Goal: Find specific page/section: Find specific page/section

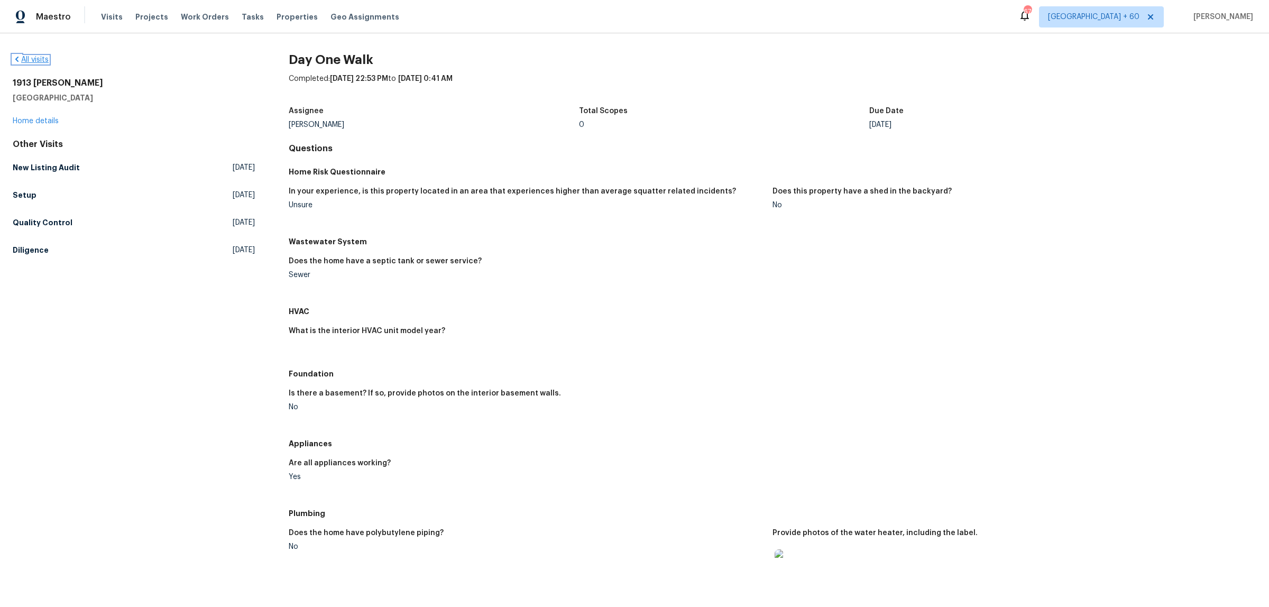
click at [40, 61] on link "All visits" at bounding box center [31, 59] width 36 height 7
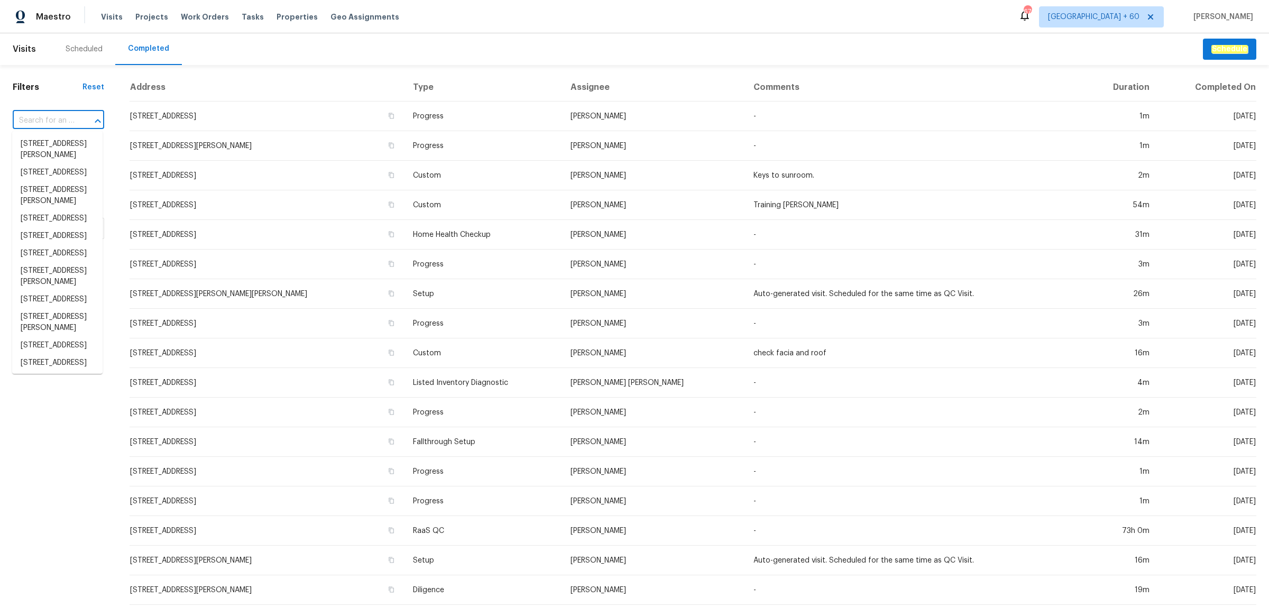
click at [59, 125] on input "text" at bounding box center [44, 121] width 62 height 16
paste input "[STREET_ADDRESS]"
type input "[STREET_ADDRESS]"
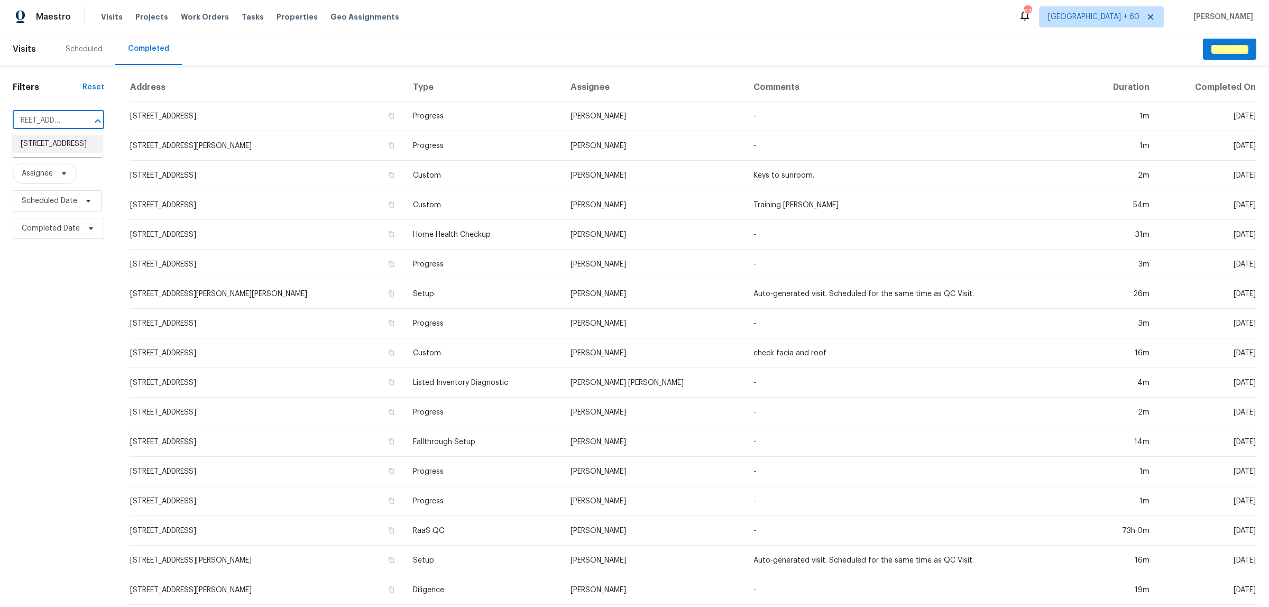
click at [61, 140] on li "[STREET_ADDRESS]" at bounding box center [57, 143] width 90 height 17
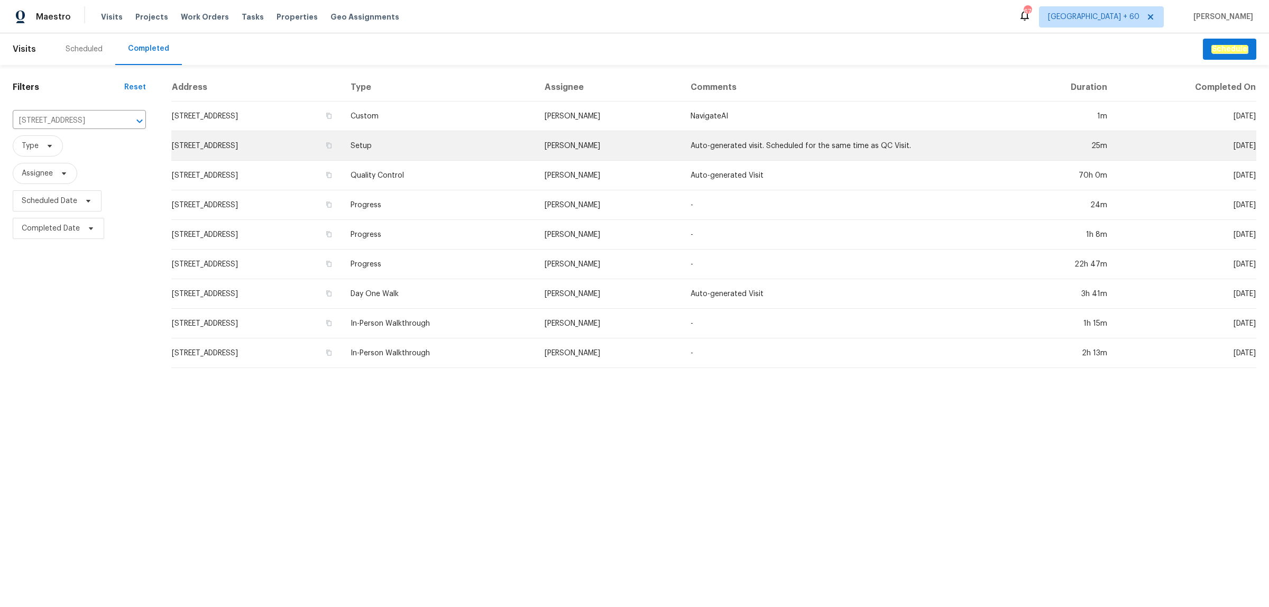
click at [465, 146] on td "Setup" at bounding box center [439, 146] width 194 height 30
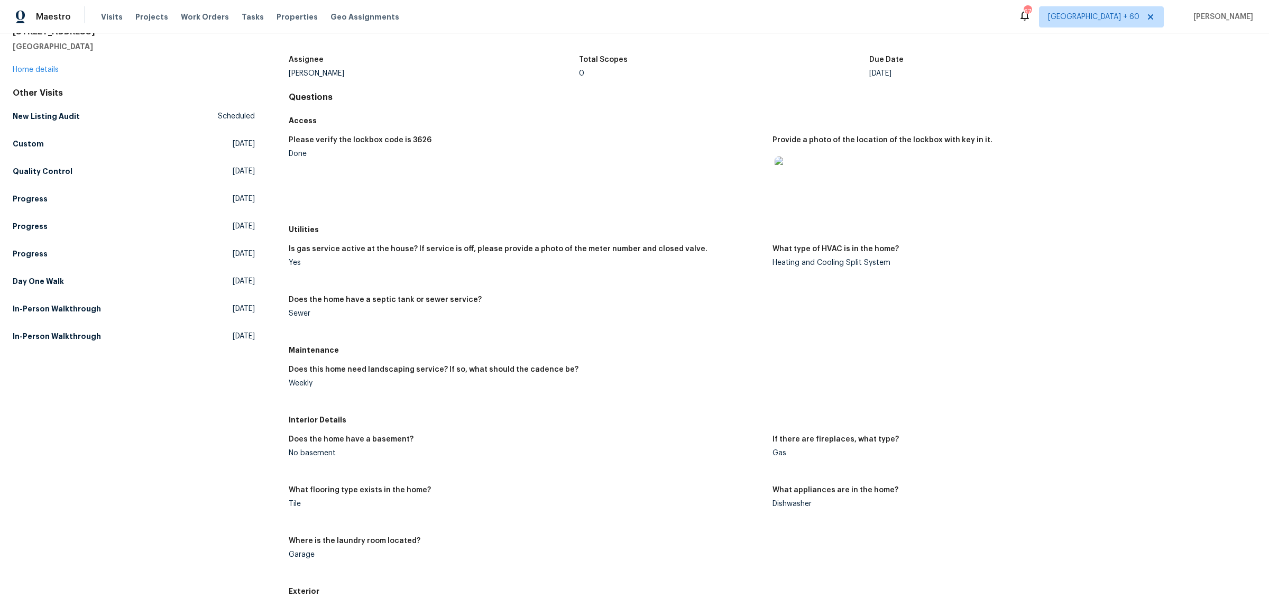
scroll to position [43, 0]
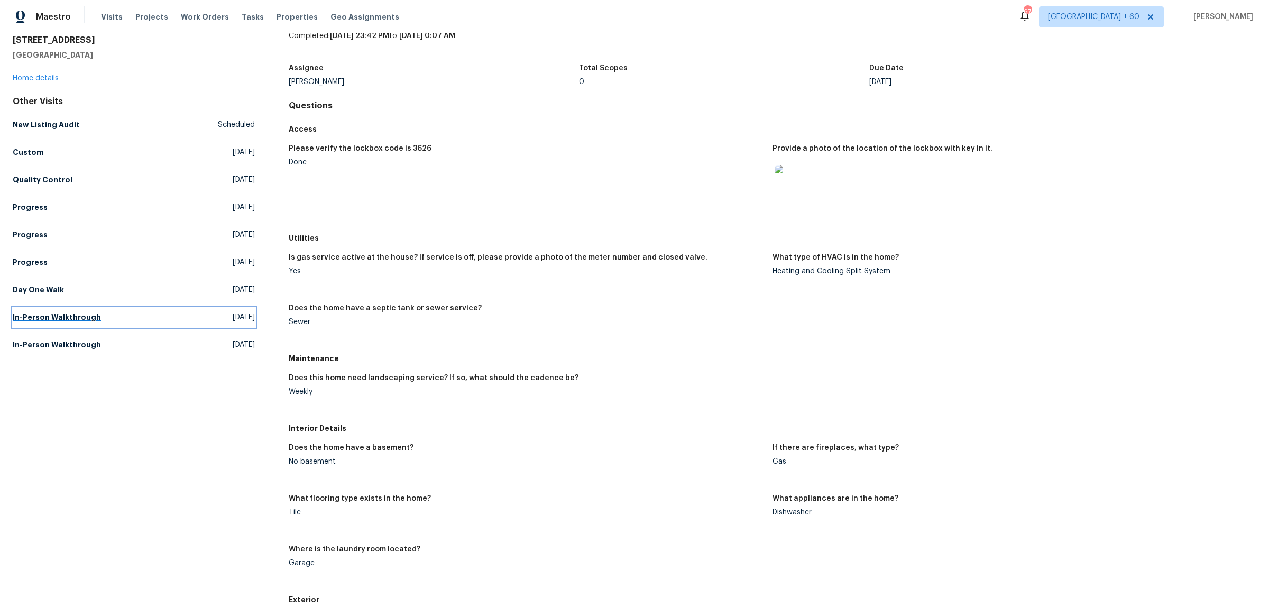
click at [45, 312] on h5 "In-Person Walkthrough" at bounding box center [57, 317] width 88 height 11
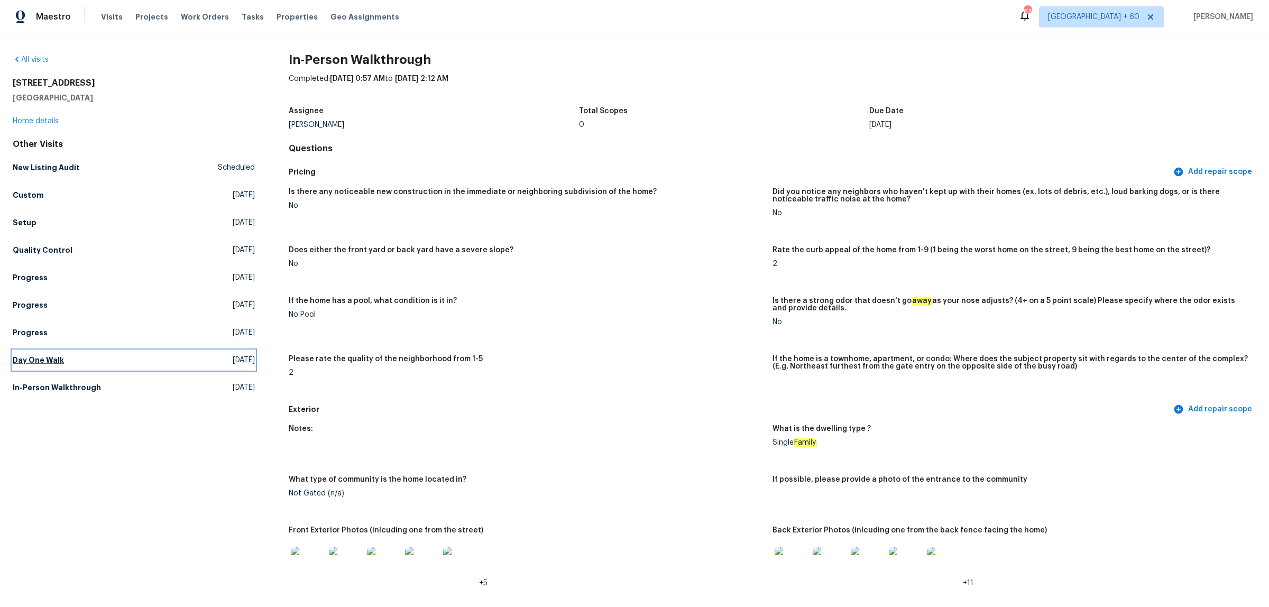
click at [34, 358] on h5 "Day One Walk" at bounding box center [38, 360] width 51 height 11
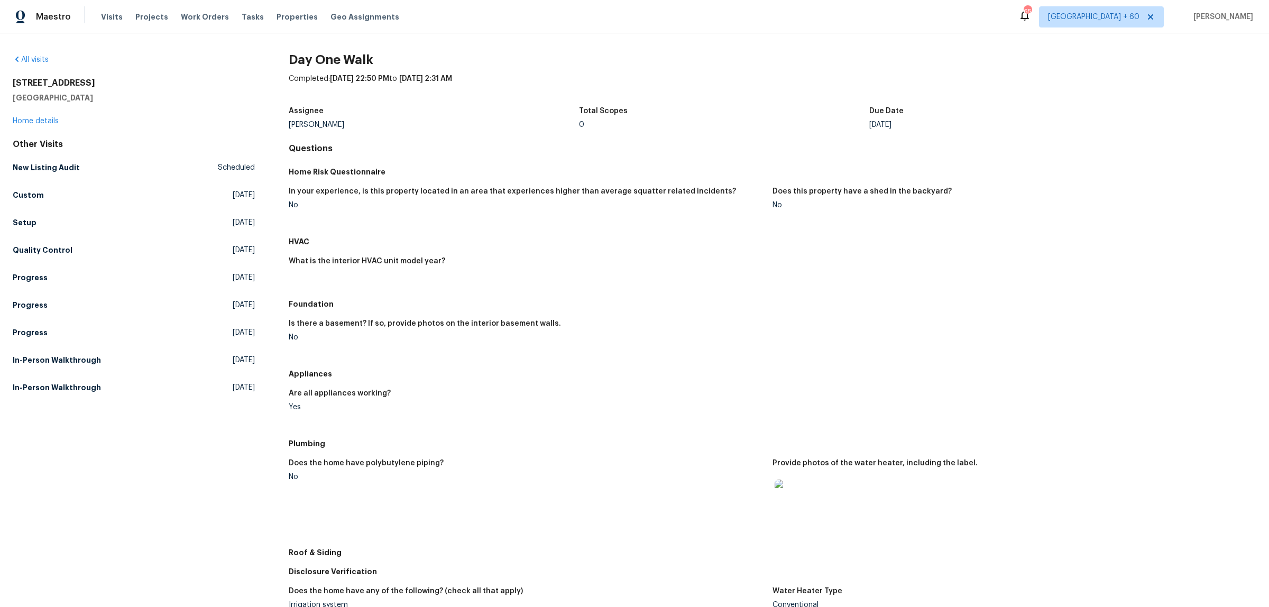
click at [35, 70] on div "All visits [STREET_ADDRESS] Home details Other Visits New Listing Audit Schedul…" at bounding box center [134, 225] width 242 height 343
click at [35, 59] on link "All visits" at bounding box center [31, 59] width 36 height 7
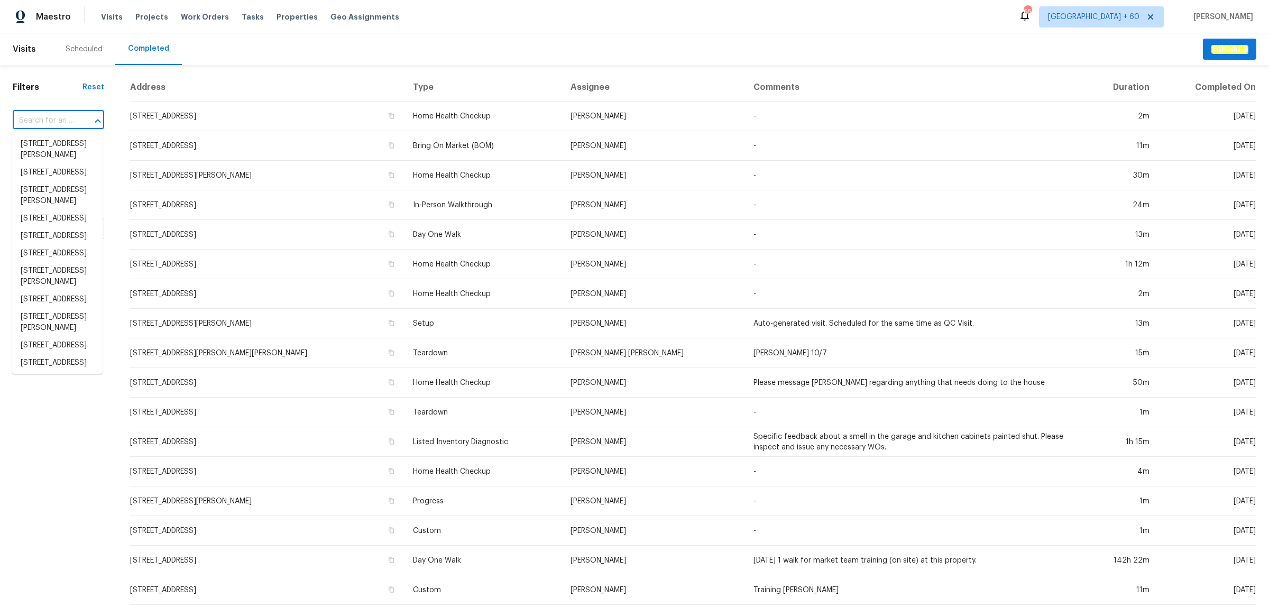
click at [47, 117] on input "text" at bounding box center [44, 121] width 62 height 16
paste input "[STREET_ADDRESS]"
type input "[STREET_ADDRESS]"
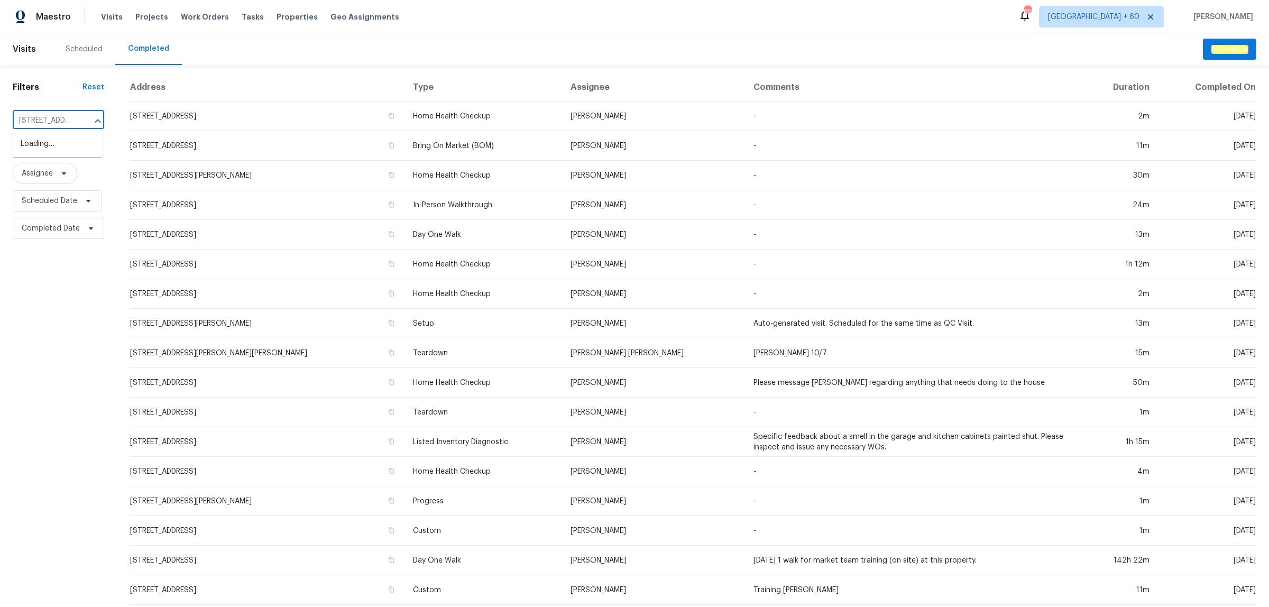
scroll to position [0, 80]
click at [53, 138] on li "[STREET_ADDRESS]" at bounding box center [57, 143] width 90 height 17
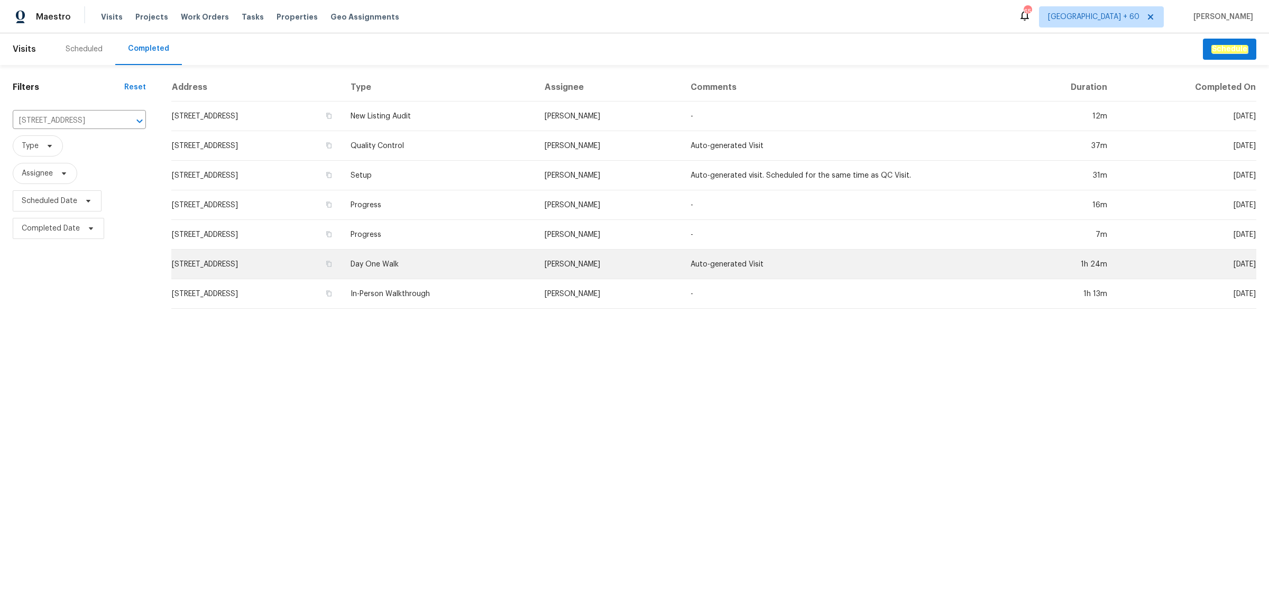
click at [290, 271] on td "[STREET_ADDRESS]" at bounding box center [256, 265] width 171 height 30
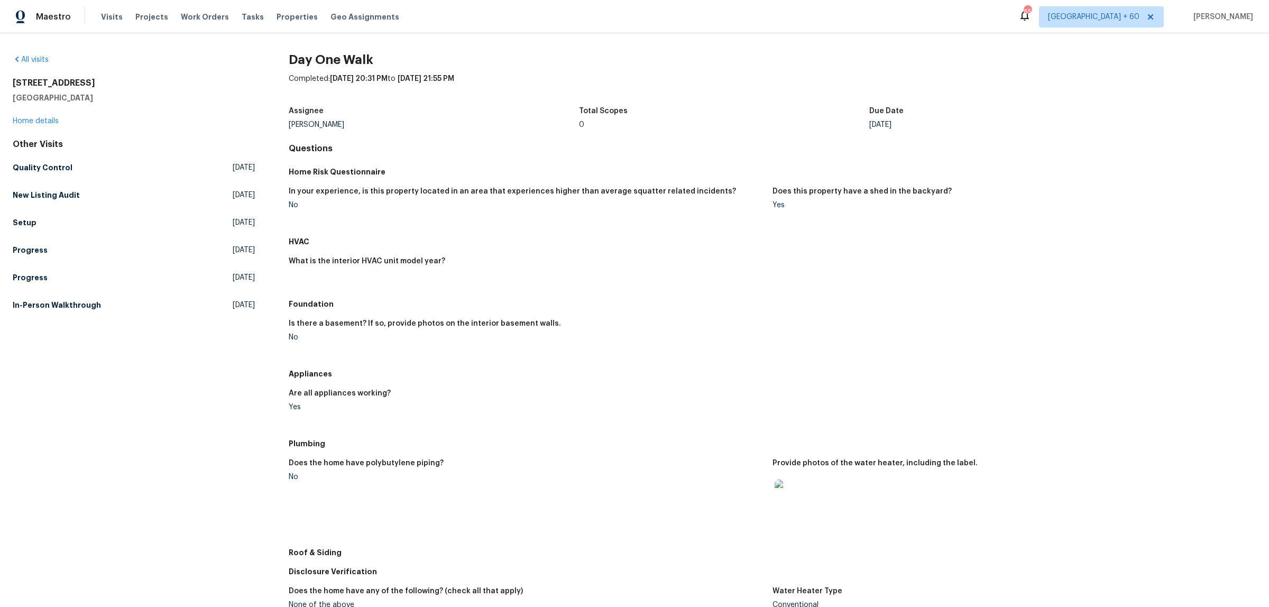
click at [772, 207] on div "Yes" at bounding box center [1009, 204] width 475 height 7
click at [799, 253] on div "What is the interior HVAC unit model year?" at bounding box center [773, 272] width 968 height 43
